Goal: Find specific page/section: Find specific page/section

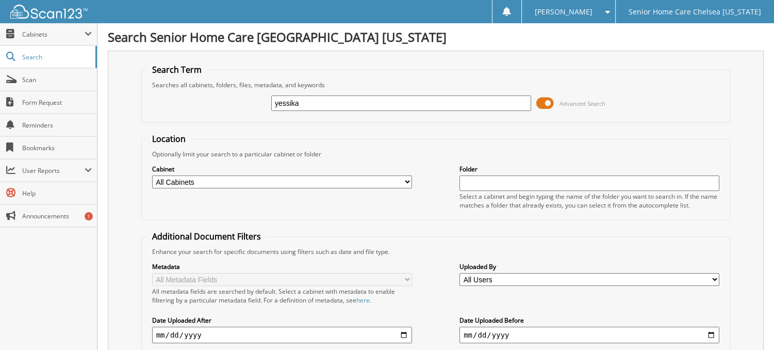
type input "yessika"
click at [554, 102] on span "Advanced Search" at bounding box center [570, 102] width 69 height 15
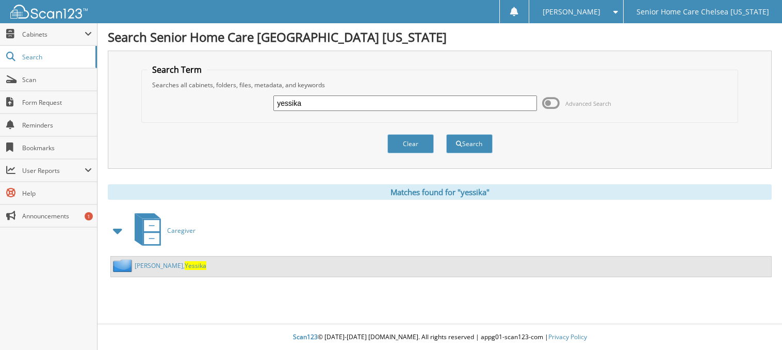
click at [159, 261] on link "Perez Amparo, Yessika" at bounding box center [171, 265] width 72 height 9
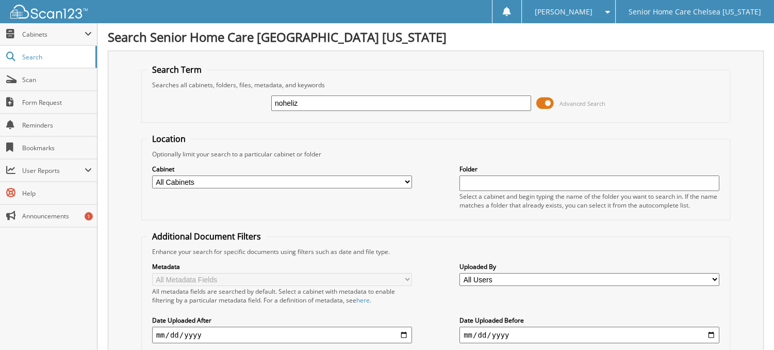
type input "noheliz"
click at [551, 99] on span at bounding box center [545, 102] width 18 height 15
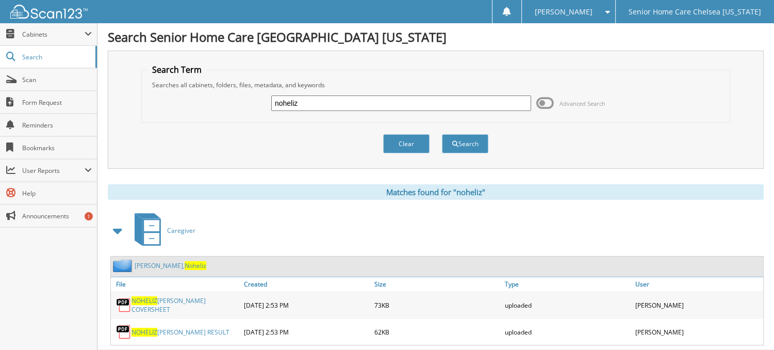
click at [142, 261] on link "[PERSON_NAME], Noheliz" at bounding box center [171, 265] width 72 height 9
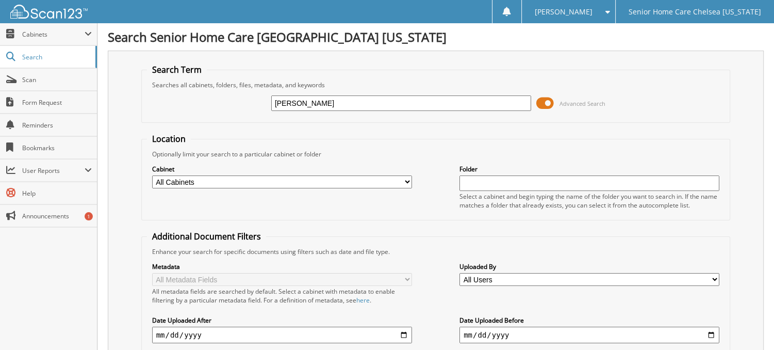
type input "[PERSON_NAME]"
click at [552, 103] on span at bounding box center [545, 102] width 18 height 15
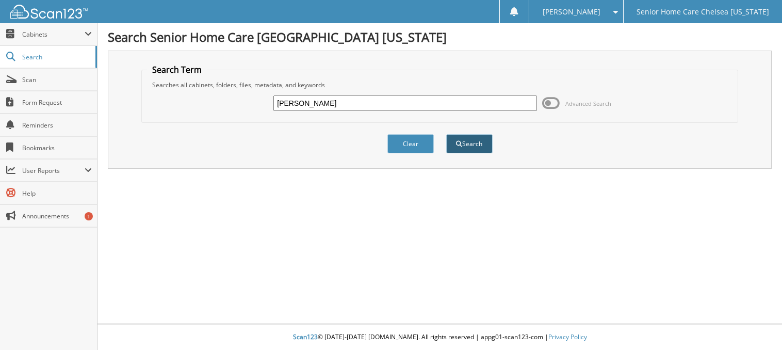
click at [479, 143] on button "Search" at bounding box center [469, 143] width 46 height 19
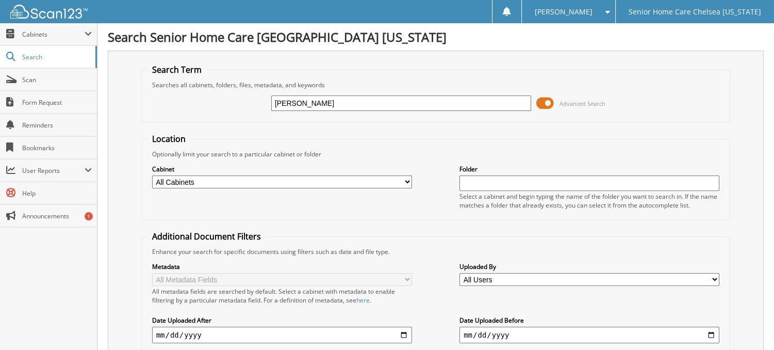
click at [553, 104] on span at bounding box center [545, 102] width 18 height 15
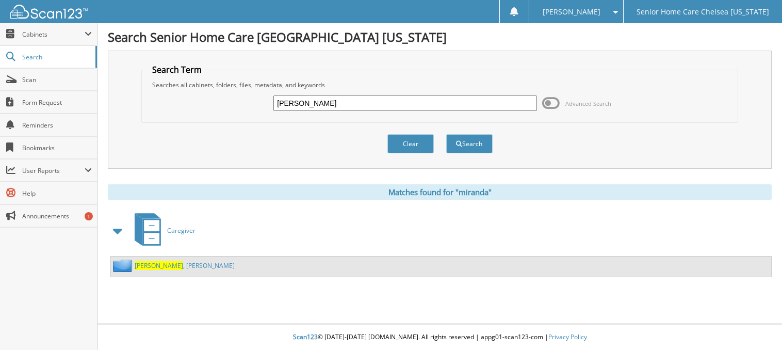
click at [154, 261] on span "Miranda" at bounding box center [159, 265] width 48 height 9
